Goal: Find specific page/section: Find specific page/section

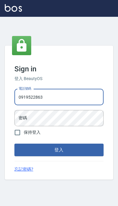
type input "0919522863"
click at [59, 156] on button "登入" at bounding box center [58, 149] width 89 height 13
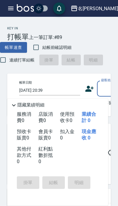
click at [10, 6] on icon "button" at bounding box center [10, 8] width 7 height 7
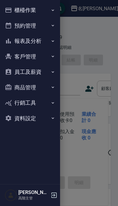
click at [54, 39] on icon "button" at bounding box center [52, 41] width 5 height 5
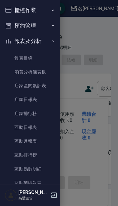
click at [38, 100] on link "店家日報表" at bounding box center [29, 99] width 55 height 14
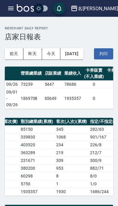
scroll to position [0, 150]
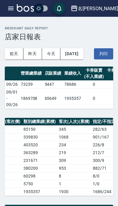
click at [104, 5] on div "名留仁二" at bounding box center [98, 8] width 40 height 7
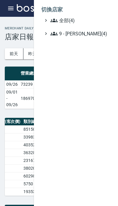
click at [86, 35] on span "9 - 何威言(4)" at bounding box center [79, 33] width 58 height 7
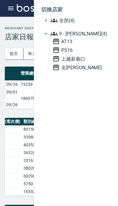
click at [83, 44] on span "AT13" at bounding box center [80, 41] width 56 height 7
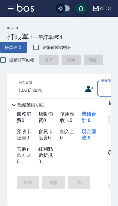
click at [11, 8] on icon "button" at bounding box center [10, 8] width 7 height 7
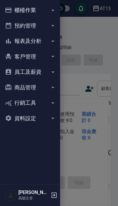
click at [52, 40] on icon "button" at bounding box center [52, 41] width 5 height 5
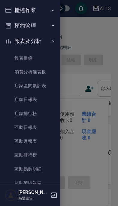
click at [44, 102] on link "店家日報表" at bounding box center [29, 99] width 55 height 14
